Goal: Information Seeking & Learning: Learn about a topic

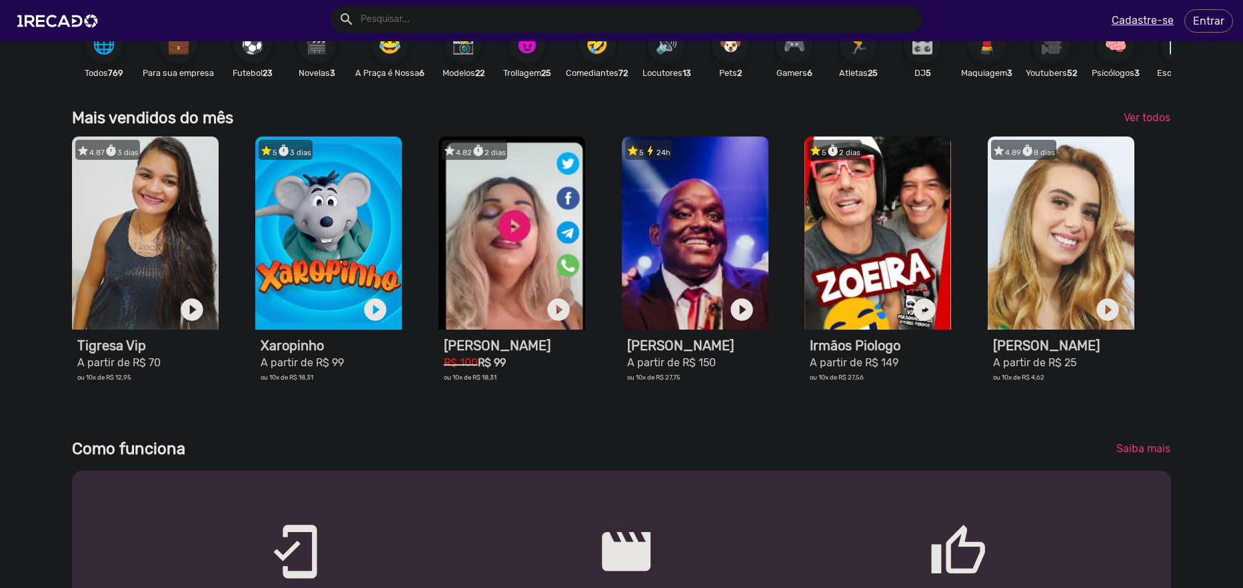
scroll to position [424, 0]
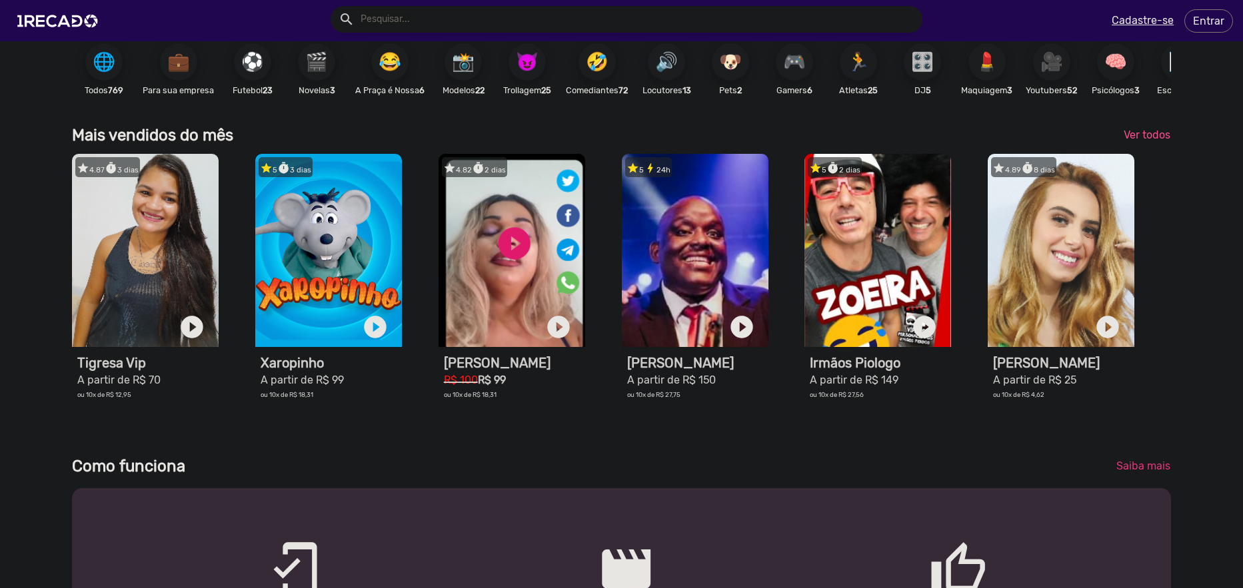
click at [1126, 141] on span "Ver todos" at bounding box center [1146, 135] width 47 height 13
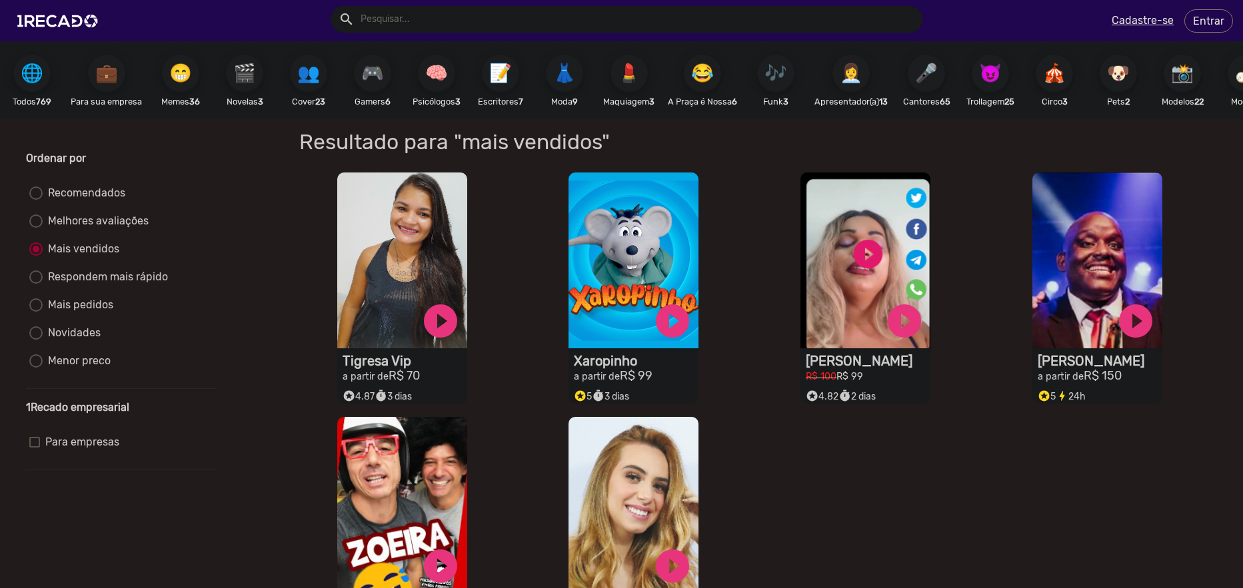
click at [63, 201] on div "Recomendados" at bounding box center [84, 193] width 83 height 16
click at [36, 201] on input "Recomendados" at bounding box center [35, 200] width 1 height 1
radio input "true"
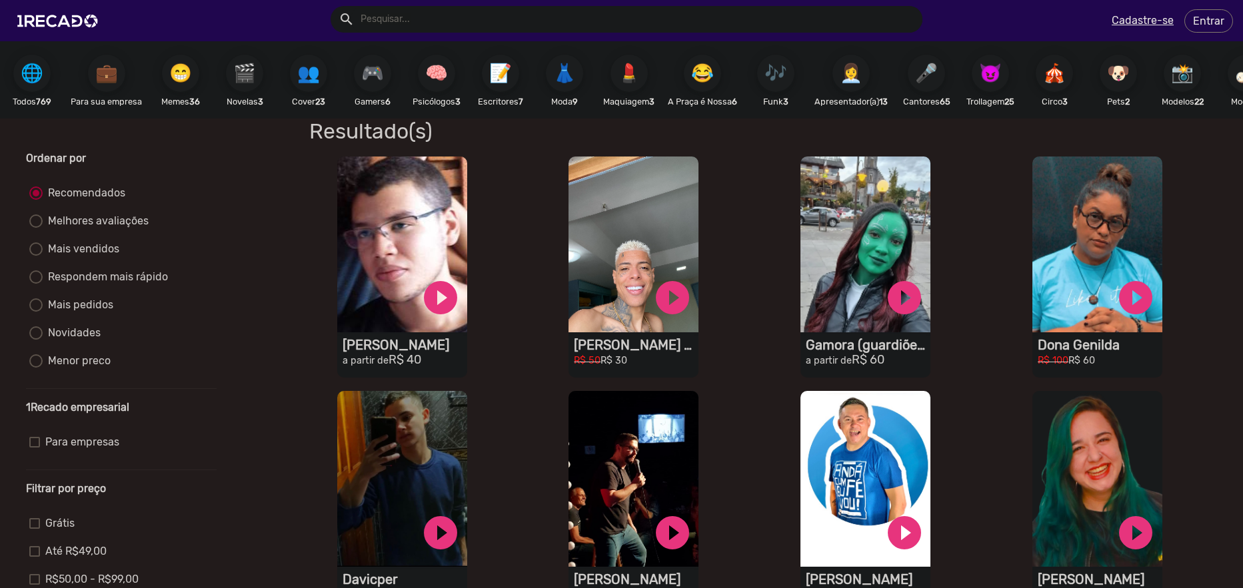
click at [403, 29] on input "text" at bounding box center [636, 19] width 572 height 27
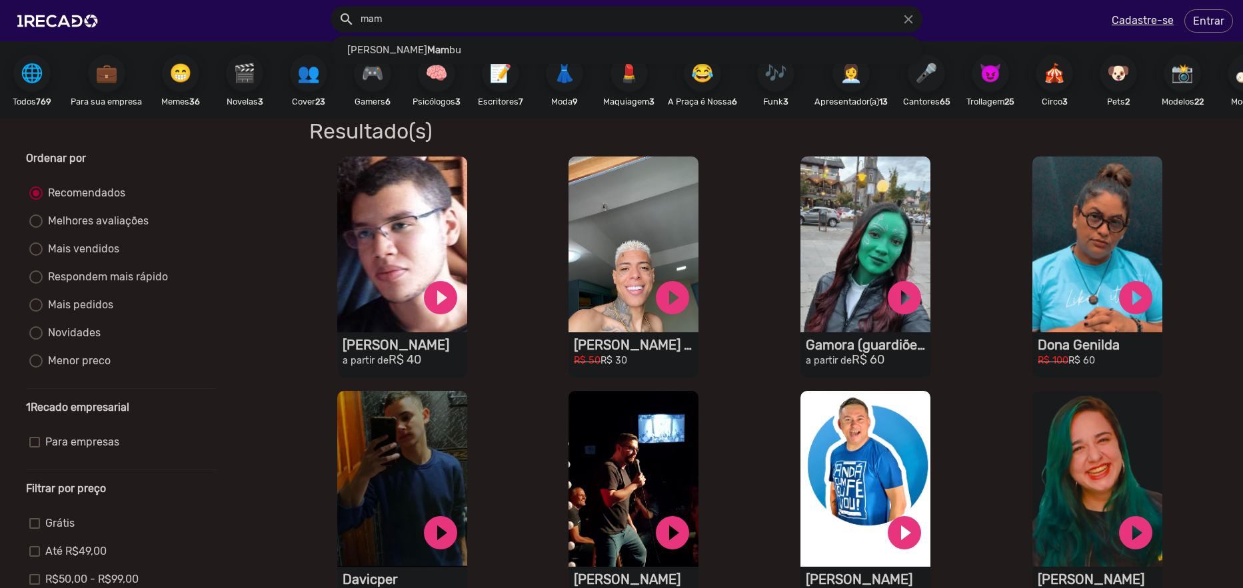
paste input "itchesca"
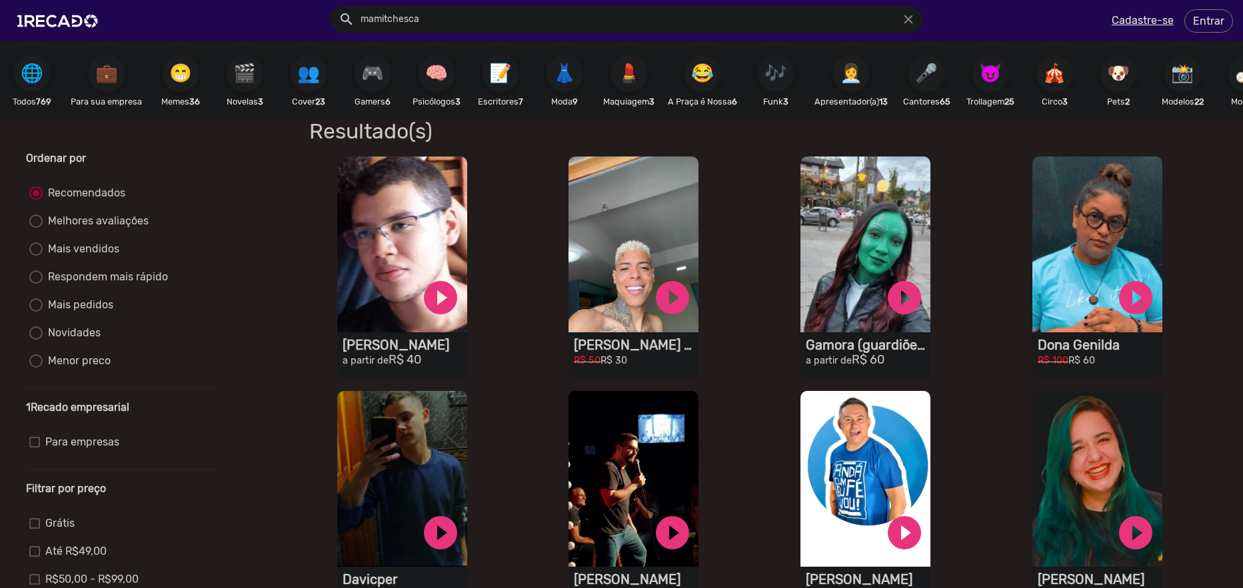
click at [334, 7] on button "search" at bounding box center [345, 18] width 23 height 23
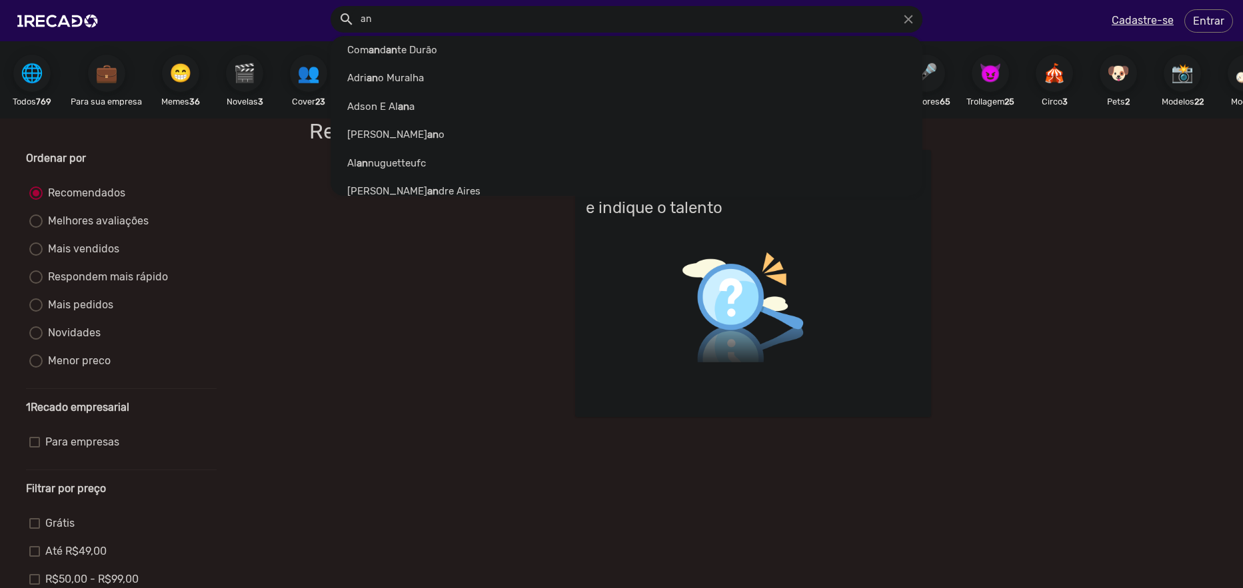
type input "a"
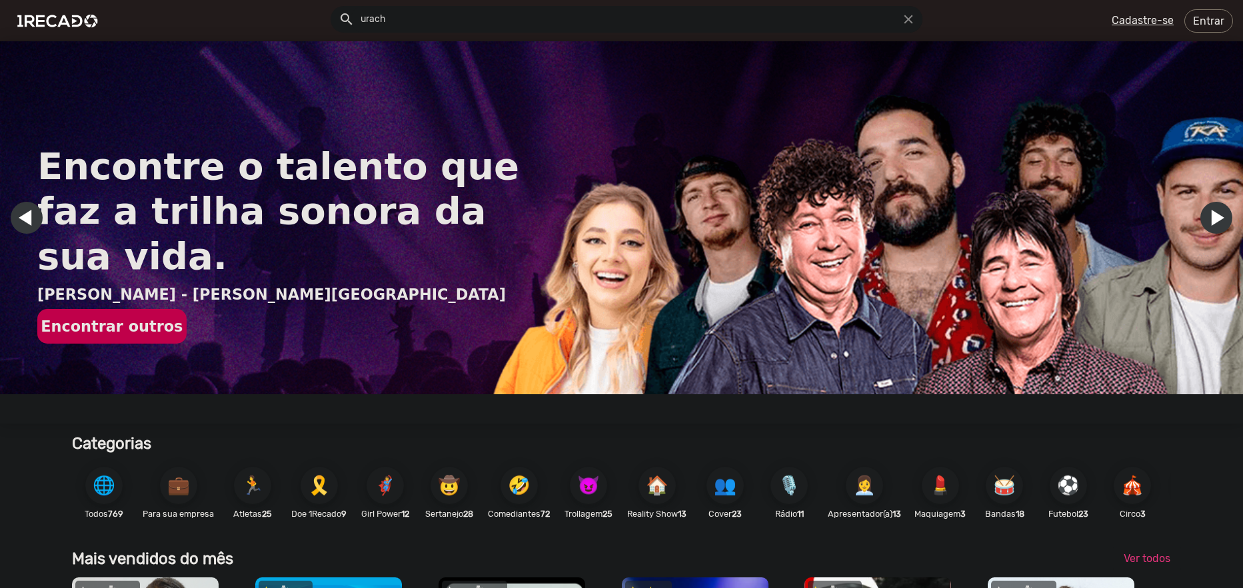
type input "urach"
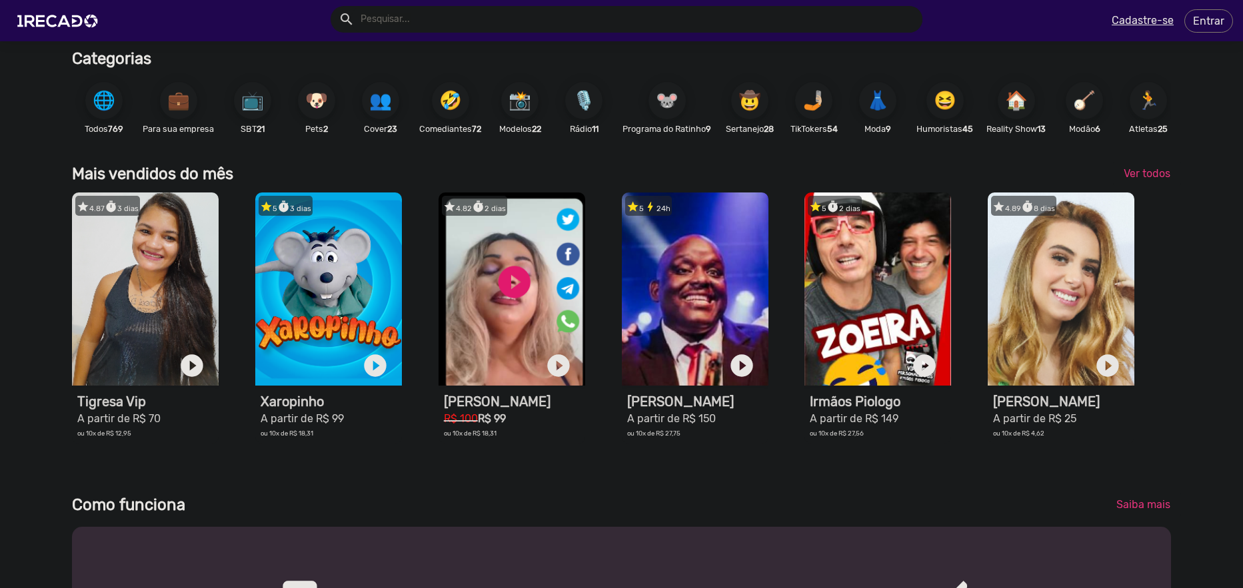
scroll to position [0, 1233]
click at [105, 109] on span "🌐" at bounding box center [104, 100] width 23 height 37
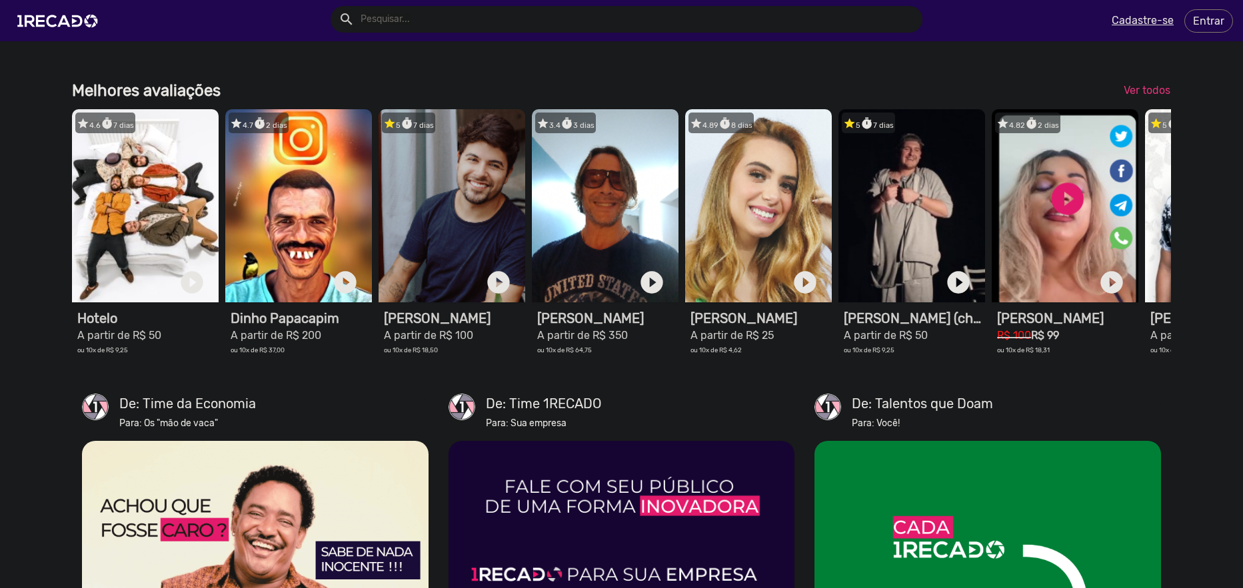
scroll to position [0, 1233]
click at [494, 378] on div "star 4.6 timer 7 dias 1RECADO vídeos dedicados para fãs e empresas play_circle_…" at bounding box center [621, 240] width 1099 height 275
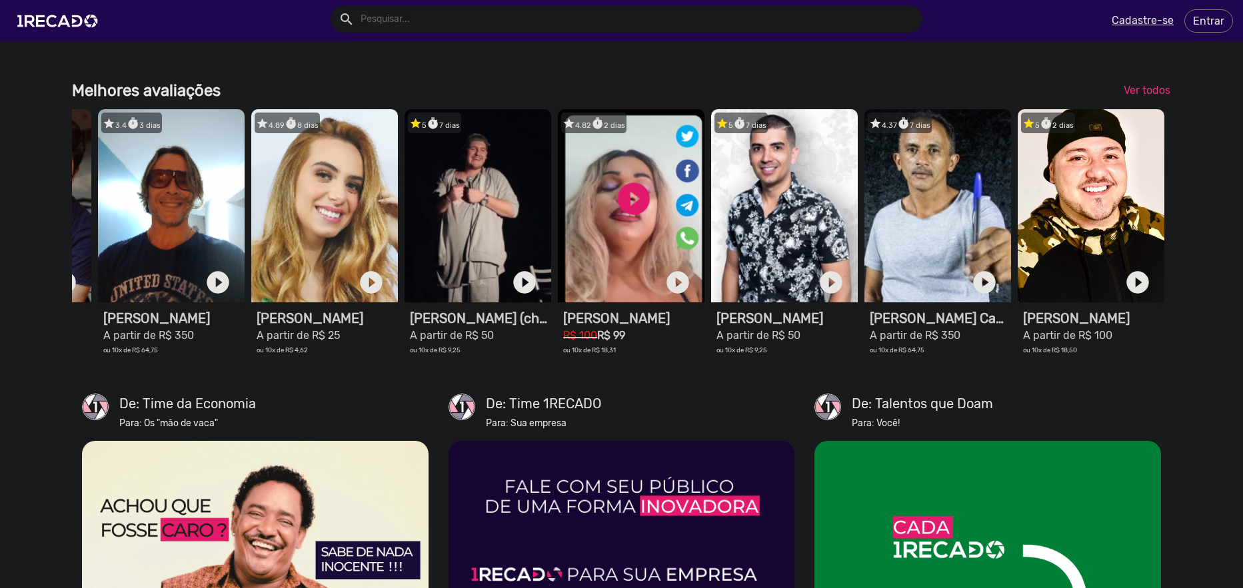
scroll to position [0, 0]
click at [1132, 97] on span "Ver todos" at bounding box center [1146, 90] width 47 height 13
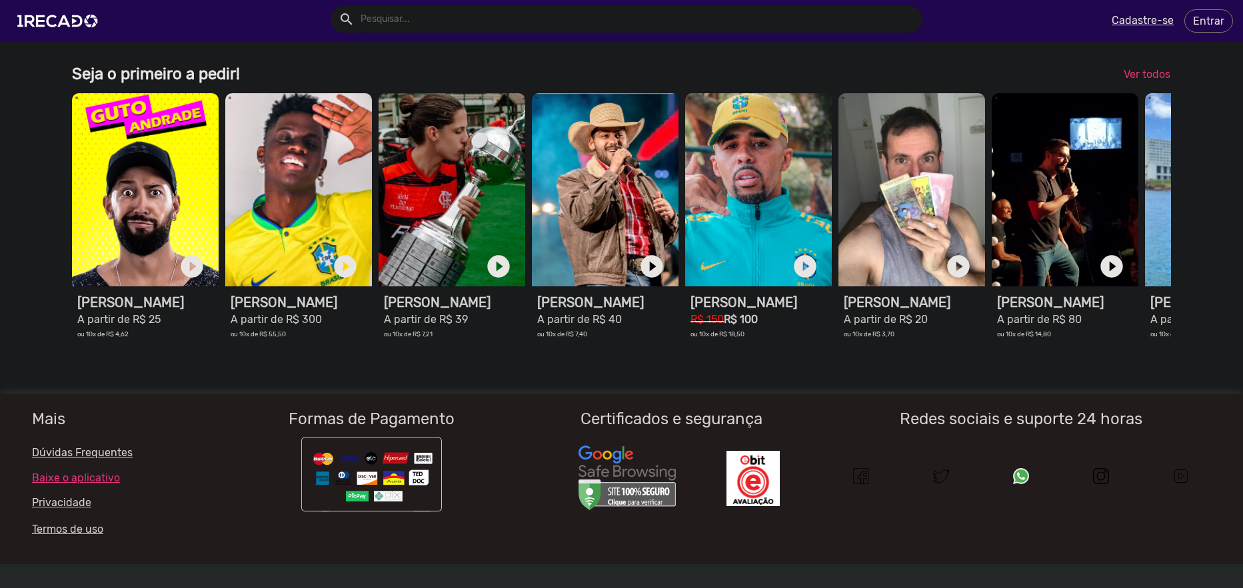
scroll to position [0, 1233]
click at [1042, 362] on div "1RECADO vídeos dedicados para fãs e empresas play_circle_filled [PERSON_NAME] A…" at bounding box center [621, 224] width 1099 height 275
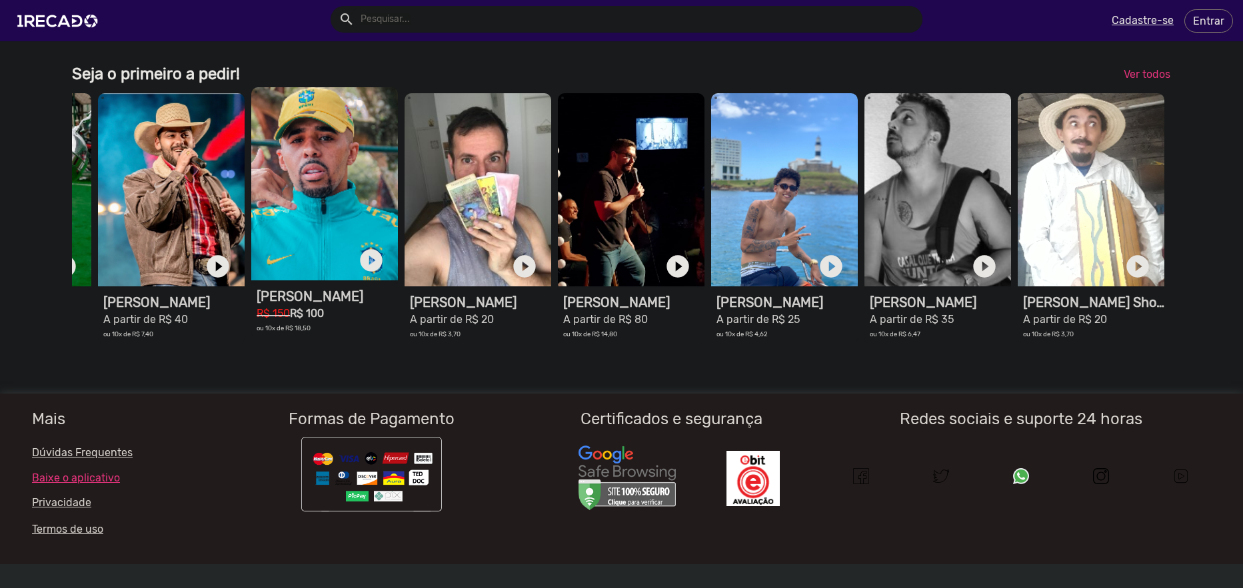
scroll to position [0, 2465]
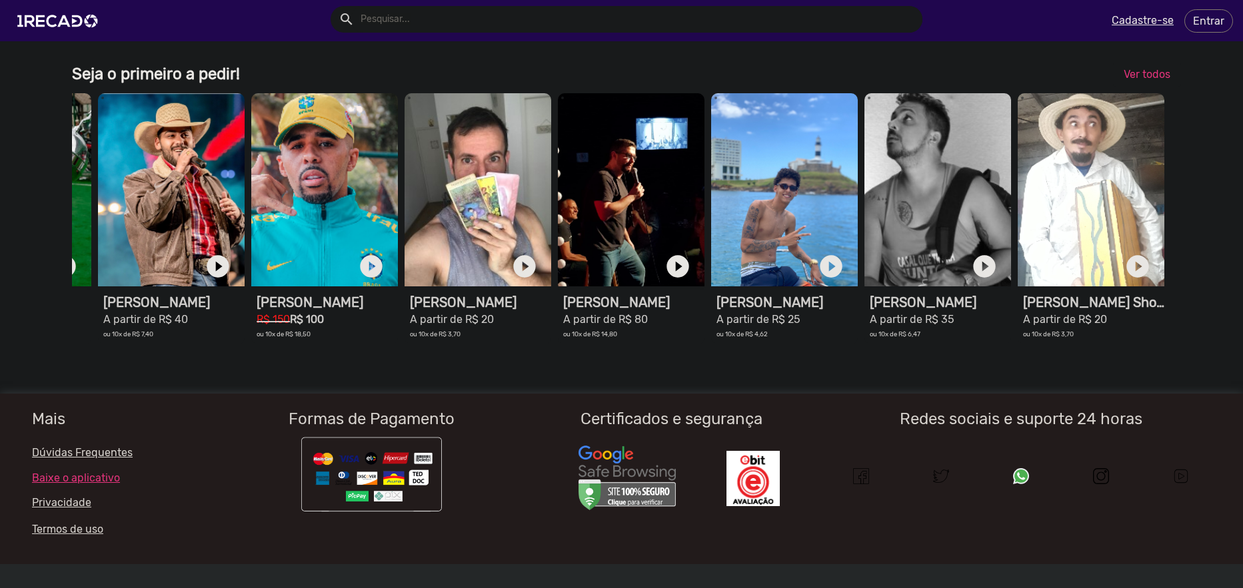
drag, startPoint x: 788, startPoint y: 462, endPoint x: 830, endPoint y: 464, distance: 42.1
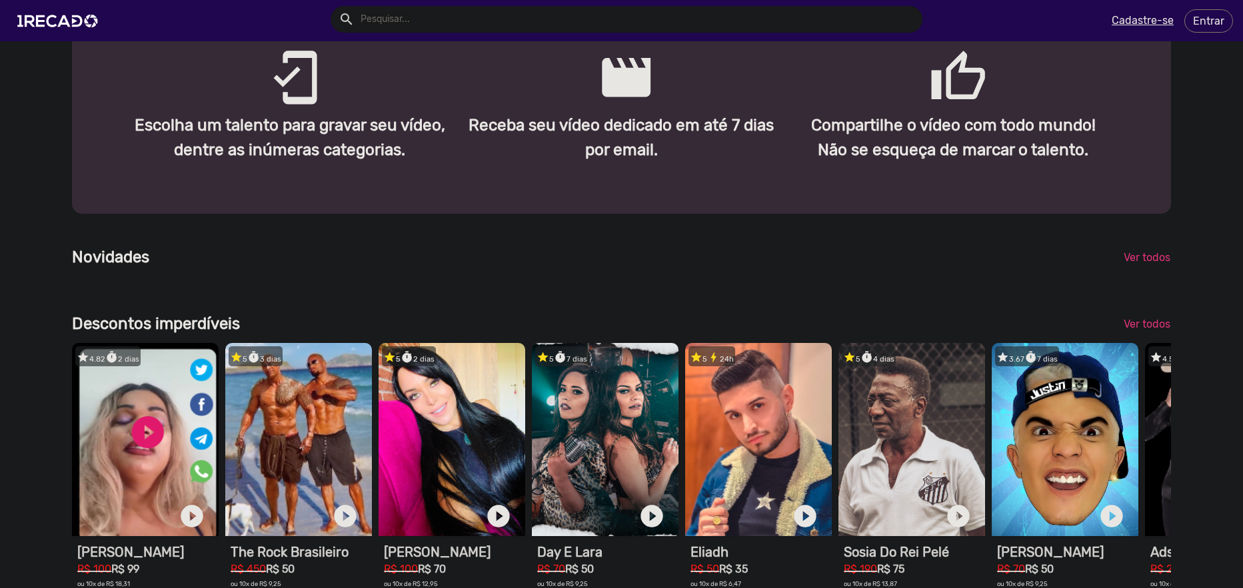
scroll to position [0, 0]
